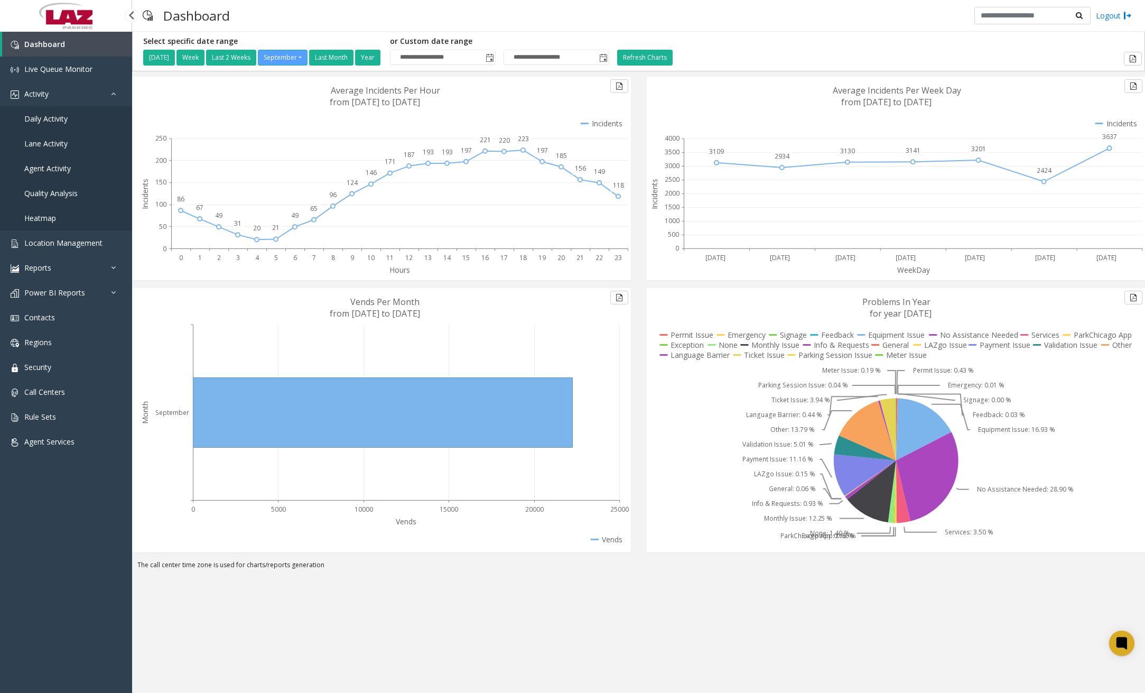
click at [58, 115] on span "Daily Activity" at bounding box center [45, 119] width 43 height 10
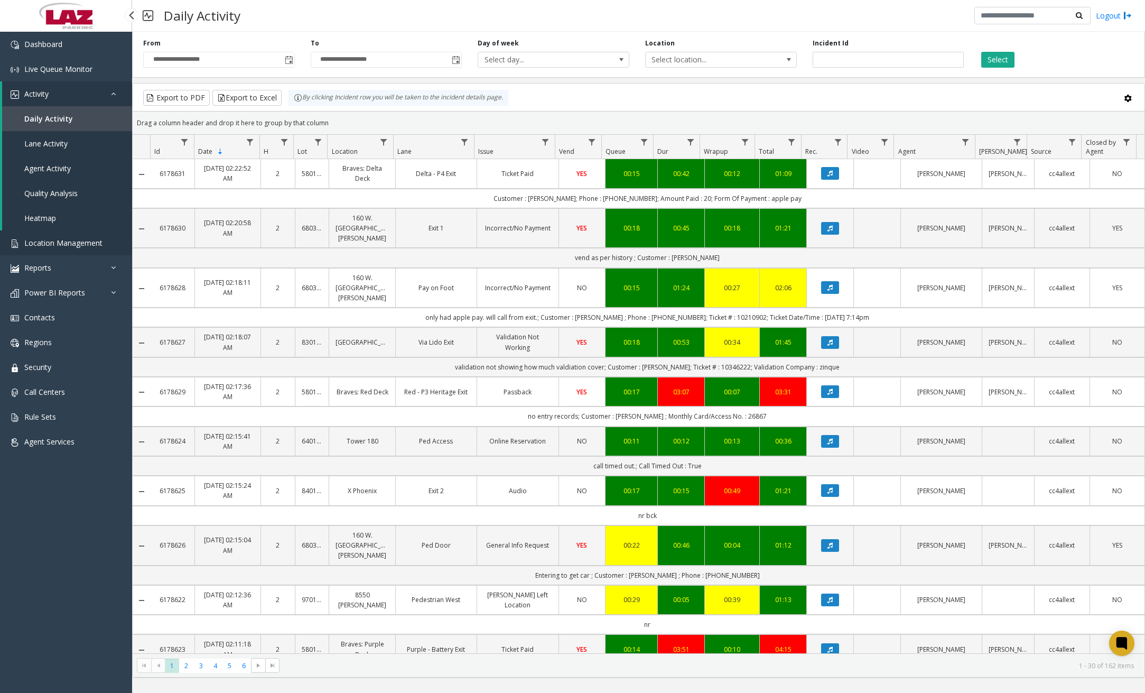
click at [69, 248] on link "Location Management" at bounding box center [66, 242] width 132 height 25
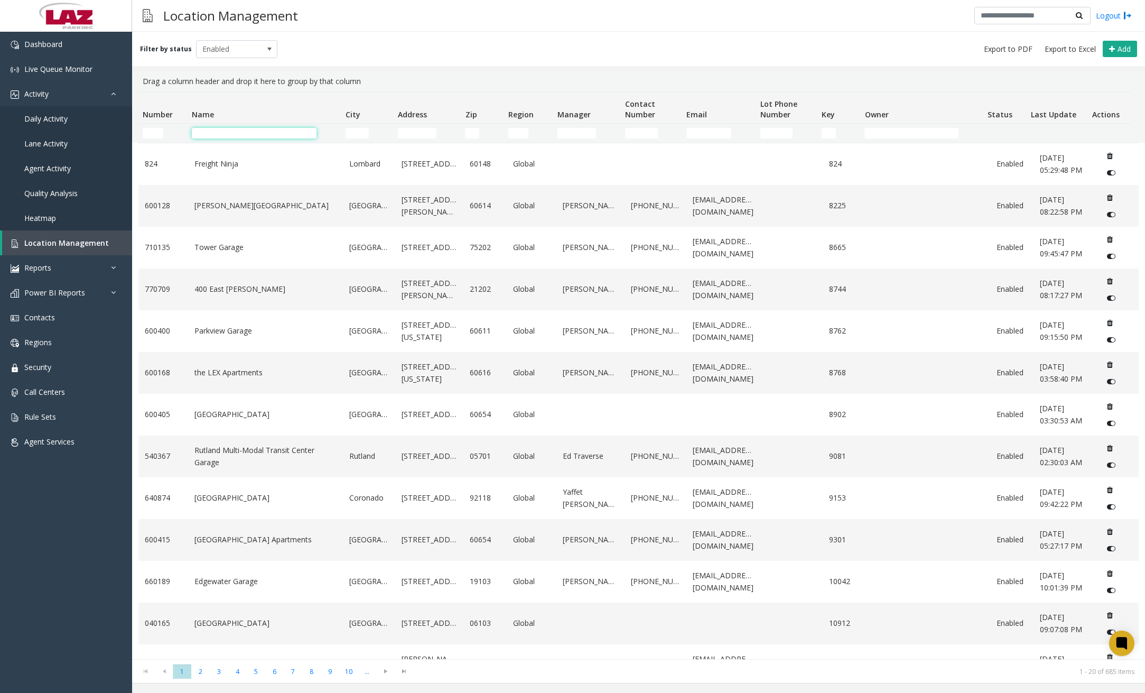
click at [254, 134] on input "Name Filter" at bounding box center [254, 133] width 125 height 11
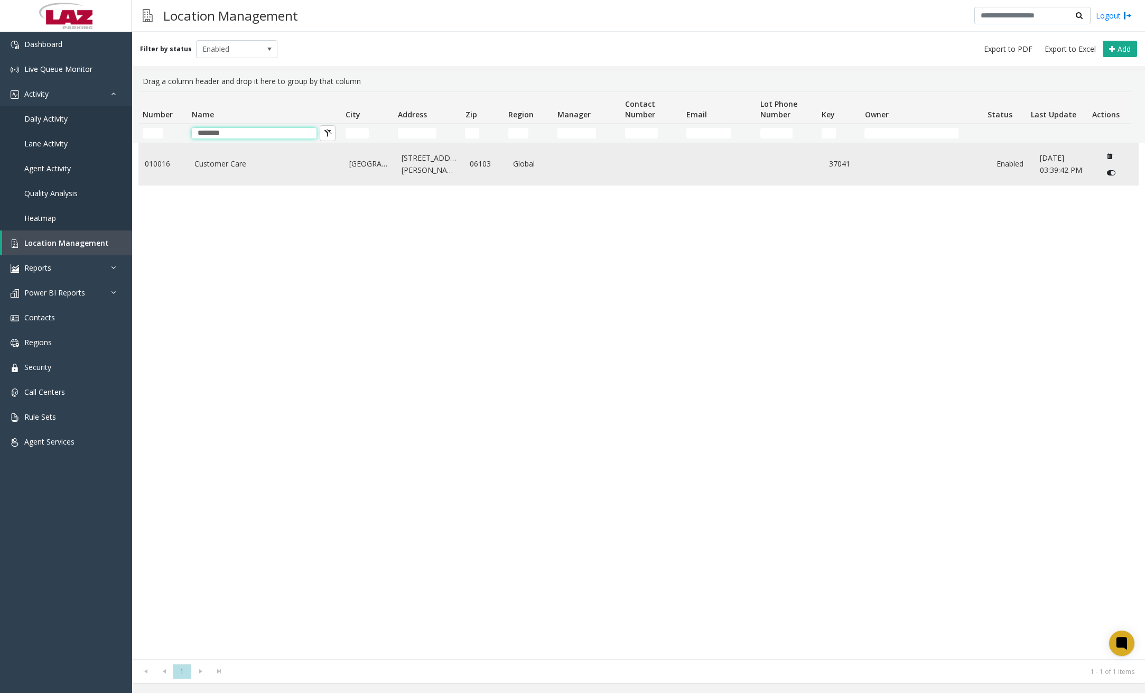
type input "********"
click at [243, 166] on link "Customer Care" at bounding box center [265, 164] width 142 height 12
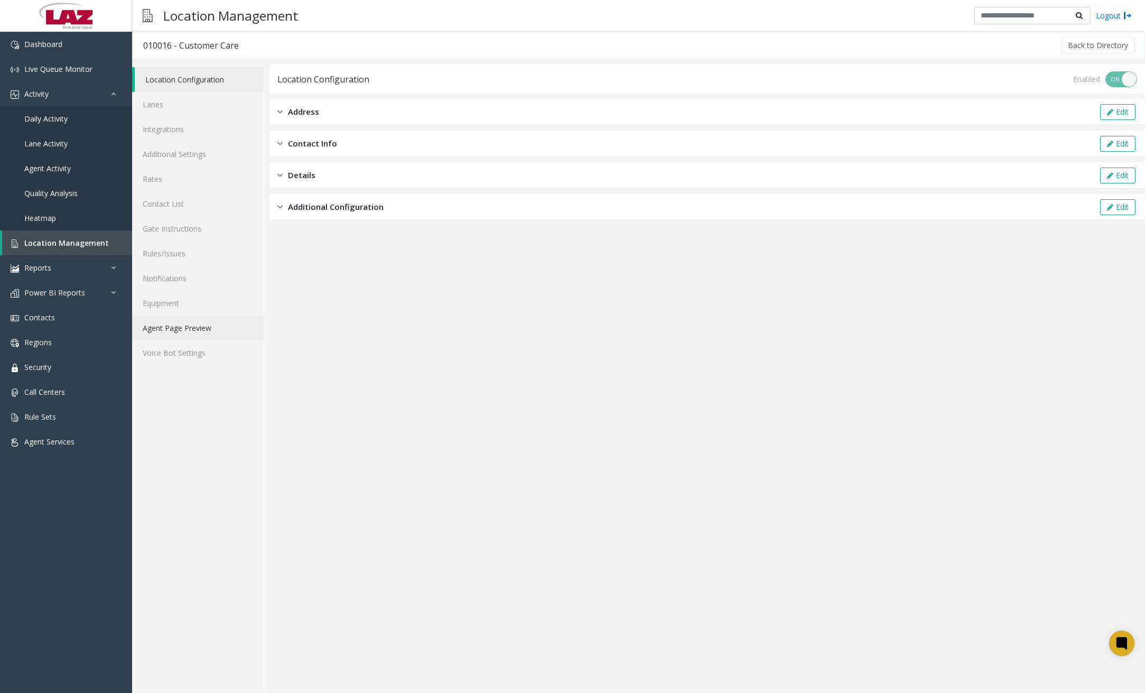
click at [180, 328] on link "Agent Page Preview" at bounding box center [198, 328] width 132 height 25
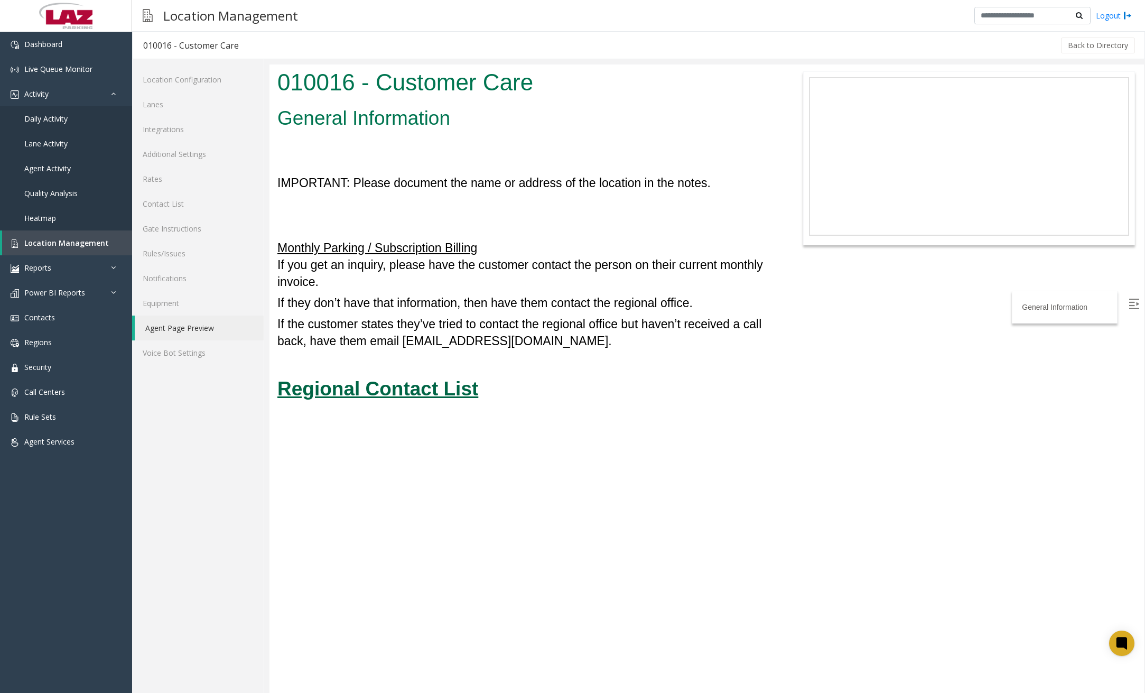
click at [391, 382] on u "Regional Contact List" at bounding box center [377, 389] width 201 height 22
click at [66, 44] on link "Dashboard" at bounding box center [66, 44] width 132 height 25
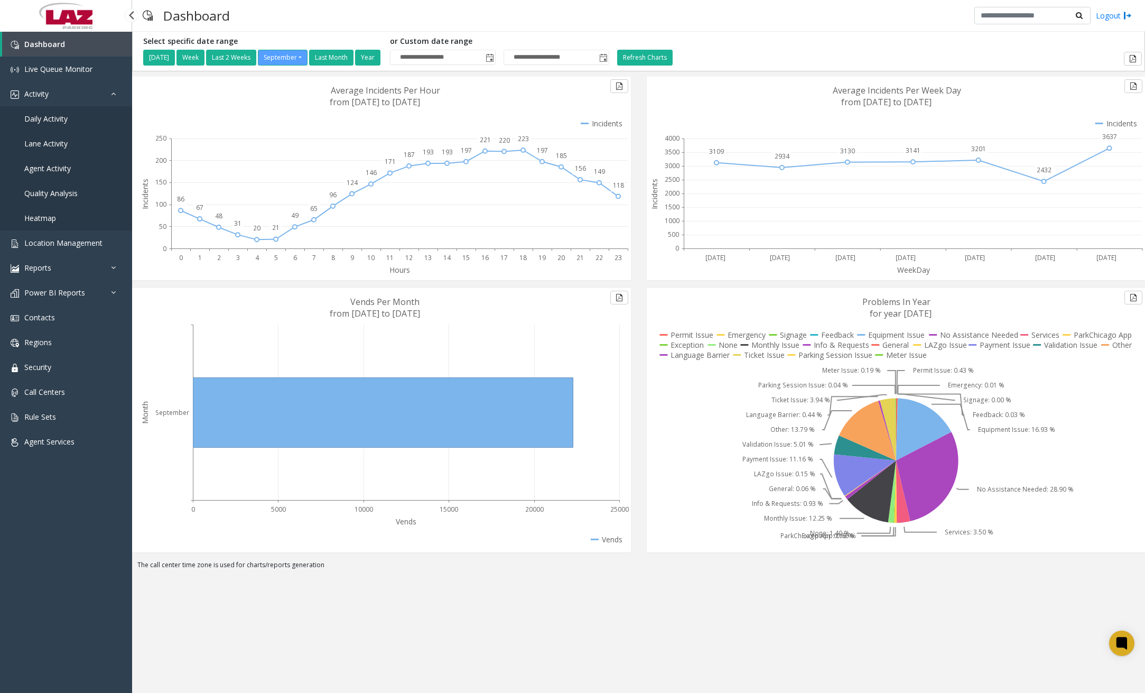
click at [71, 119] on link "Daily Activity" at bounding box center [66, 118] width 132 height 25
